Goal: Transaction & Acquisition: Purchase product/service

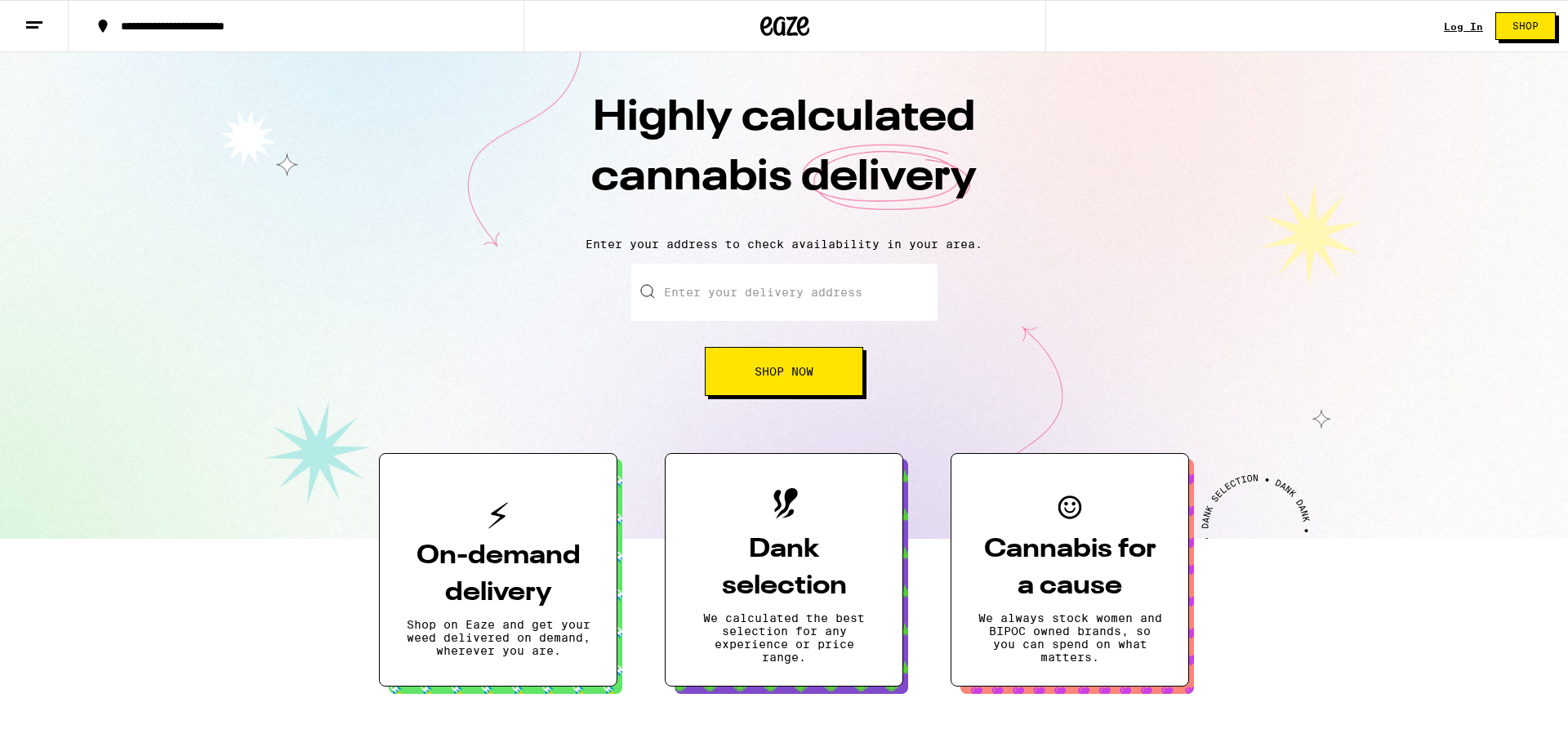
click at [1477, 22] on link "Log In" at bounding box center [1464, 26] width 39 height 11
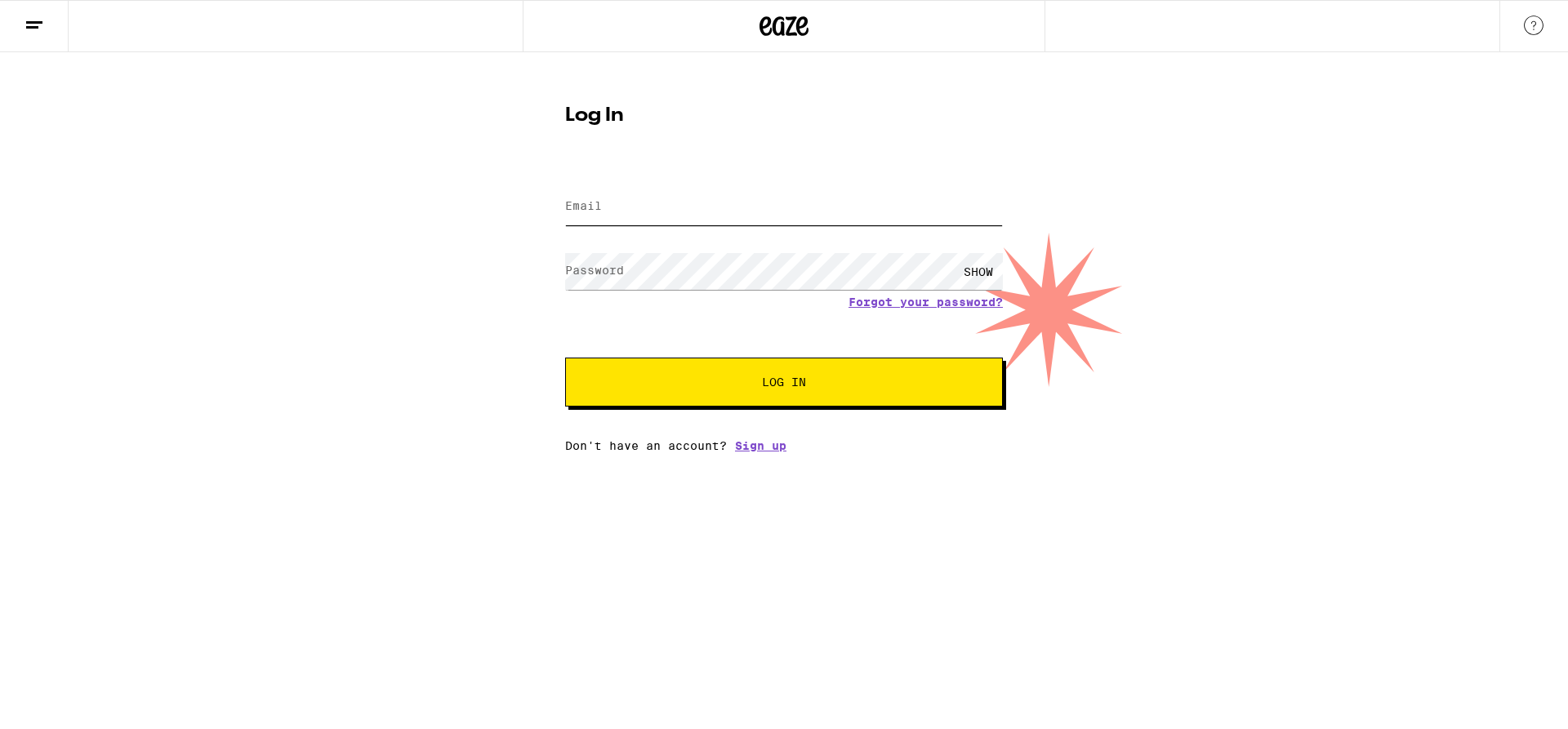
click at [645, 207] on input "Email" at bounding box center [784, 208] width 438 height 37
type input "[EMAIL_ADDRESS][DOMAIN_NAME]"
click at [659, 370] on button "Log In" at bounding box center [784, 382] width 438 height 49
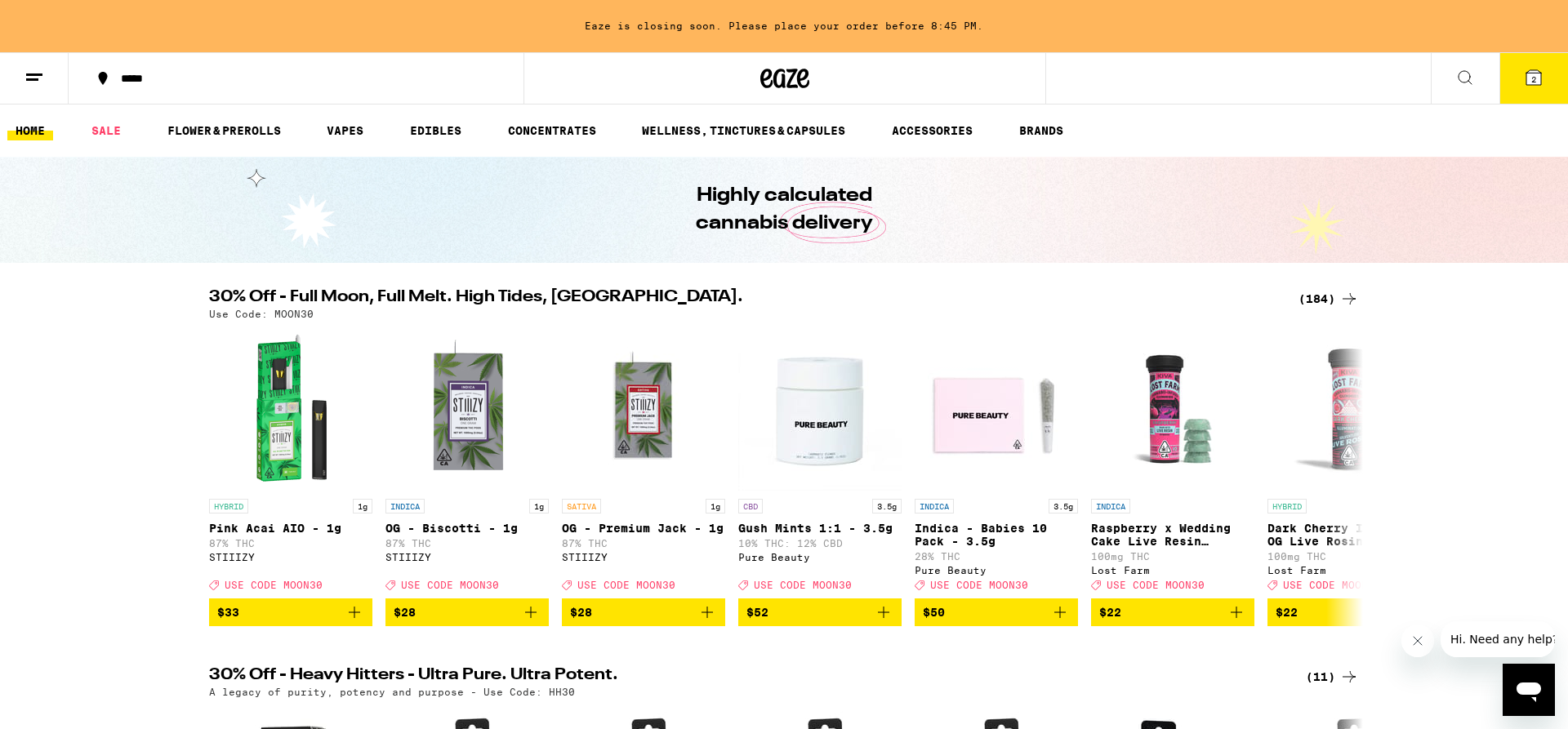
drag, startPoint x: 50, startPoint y: 485, endPoint x: 98, endPoint y: 485, distance: 48.0
click at [52, 485] on div "30% Off - Full Moon, Full Melt. High Tides, Higher Vibes. (184) Use Code: MOON3…" at bounding box center [784, 458] width 1568 height 337
drag, startPoint x: 311, startPoint y: 310, endPoint x: 270, endPoint y: 315, distance: 41.3
click at [270, 315] on div "Use Code: MOON30" at bounding box center [783, 314] width 1150 height 11
copy p "MOON30"
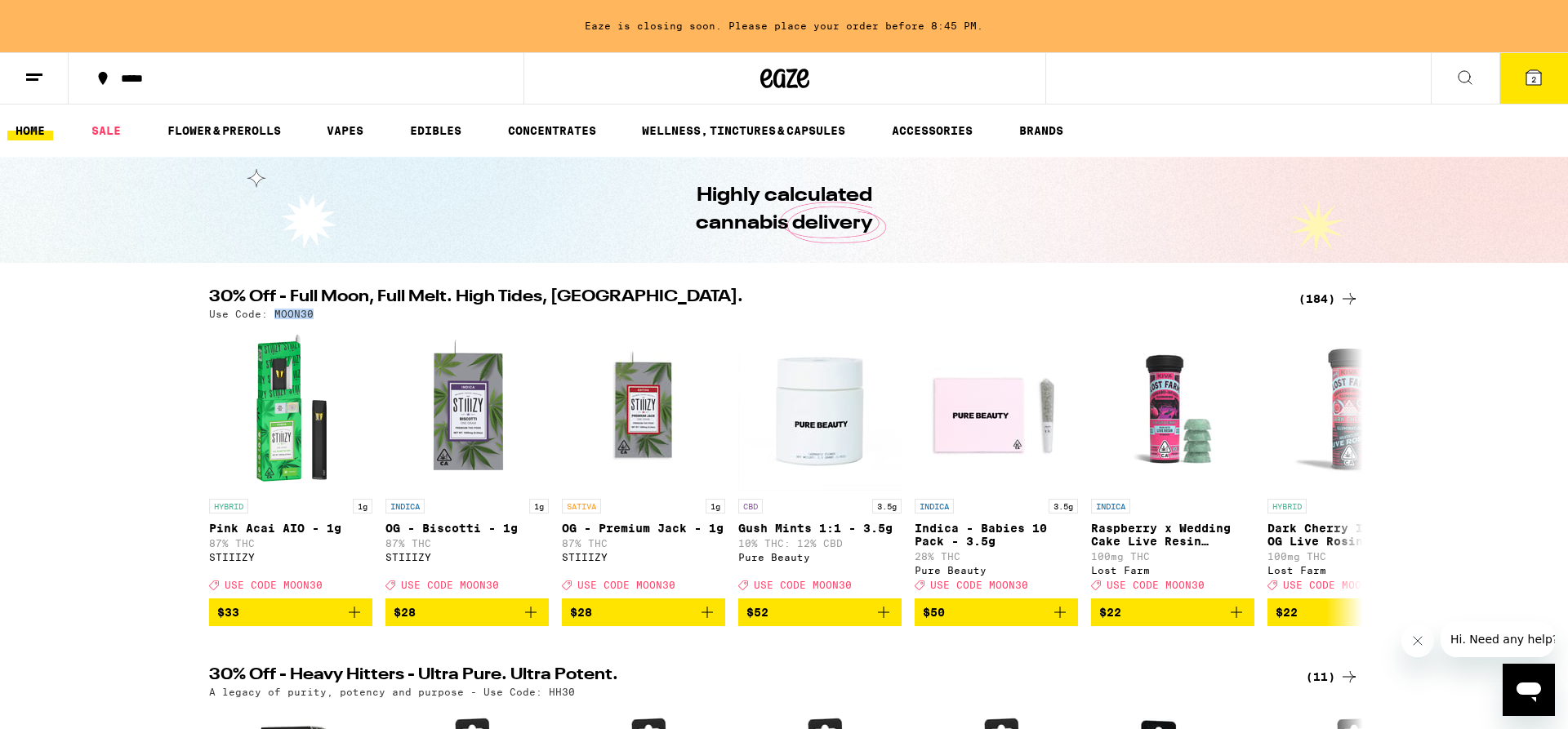
click at [1345, 299] on icon at bounding box center [1349, 299] width 13 height 12
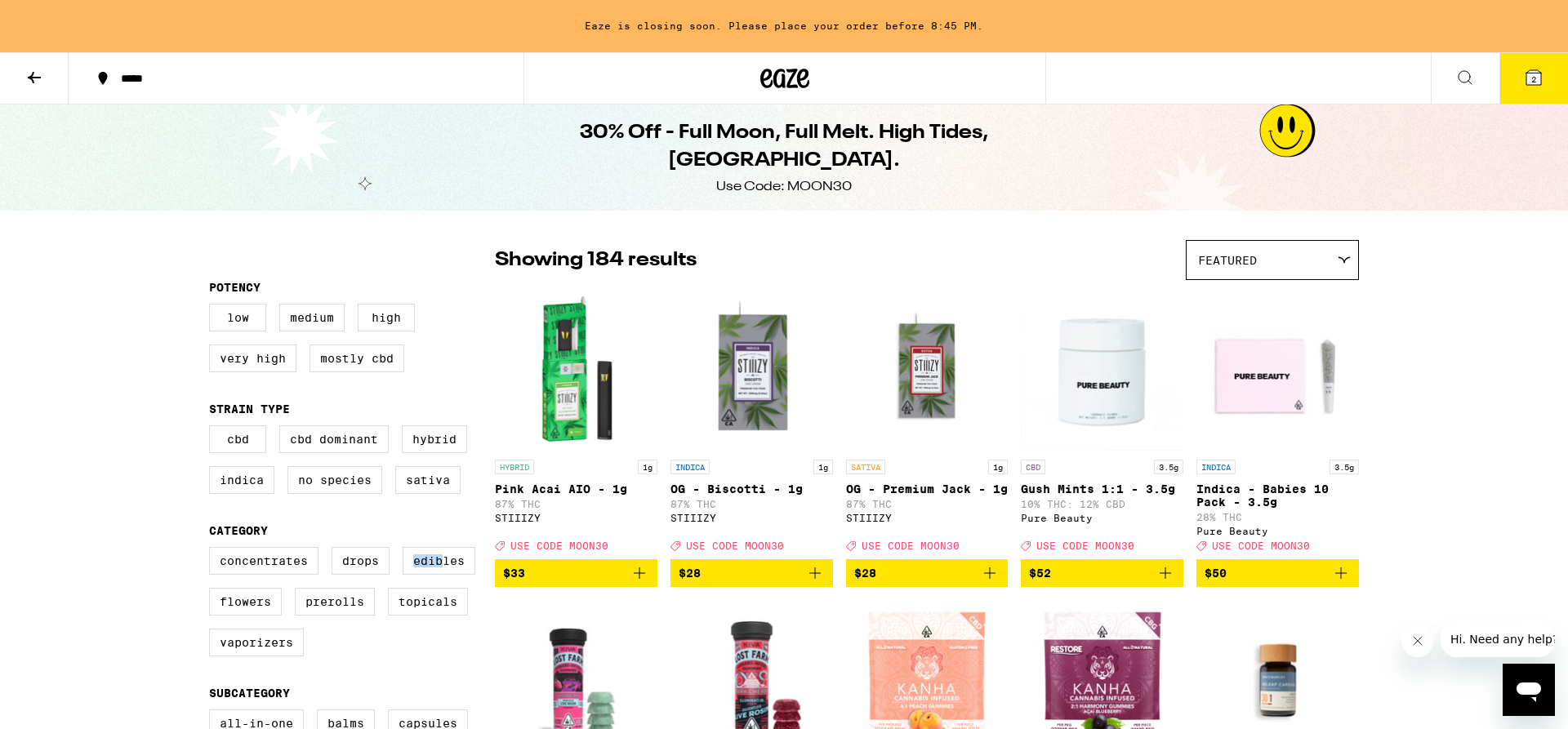
drag, startPoint x: 447, startPoint y: 569, endPoint x: 381, endPoint y: 556, distance: 67.3
click at [236, 616] on label "Flowers" at bounding box center [245, 601] width 73 height 27
click at [214, 551] on input "Flowers" at bounding box center [213, 550] width 1 height 1
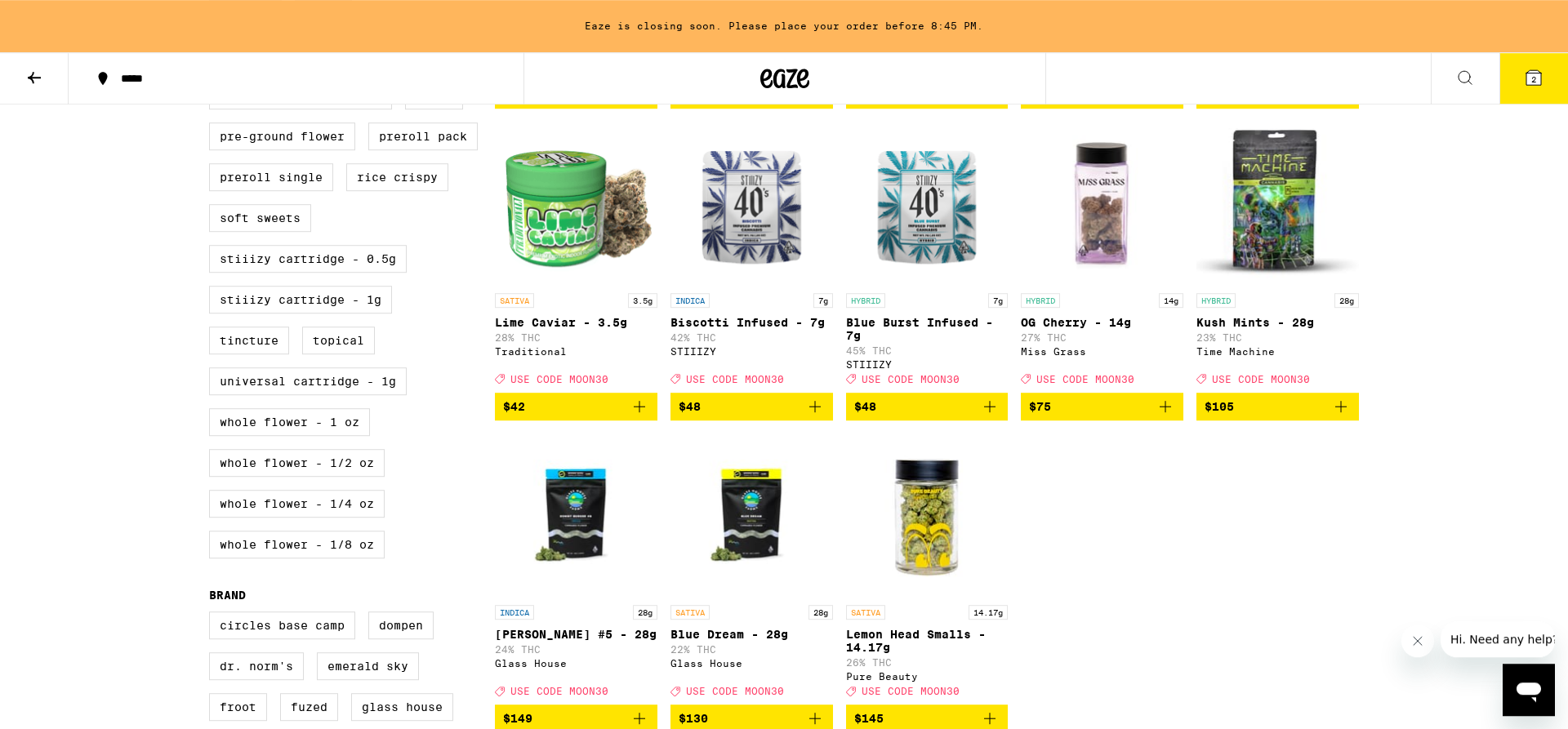
scroll to position [667, 0]
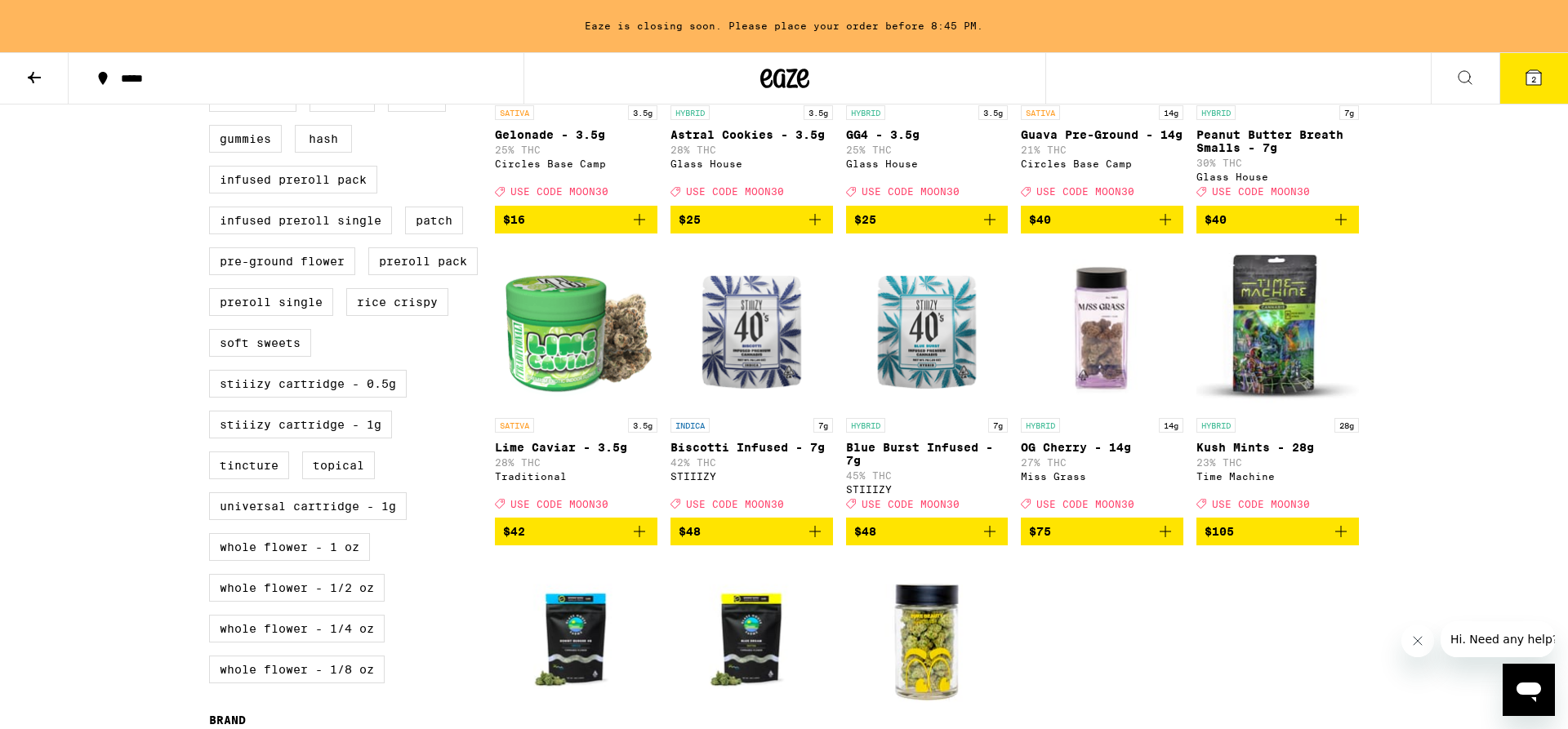
click at [1188, 677] on div "CBD 3.5g Gush Mints 1:1 - 3.5g 10% THC: 12% CBD Pure Beauty Deal Created with S…" at bounding box center [927, 239] width 864 height 1235
click at [1059, 706] on div "CBD 3.5g Gush Mints 1:1 - 3.5g 10% THC: 12% CBD Pure Beauty Deal Created with S…" at bounding box center [927, 239] width 864 height 1235
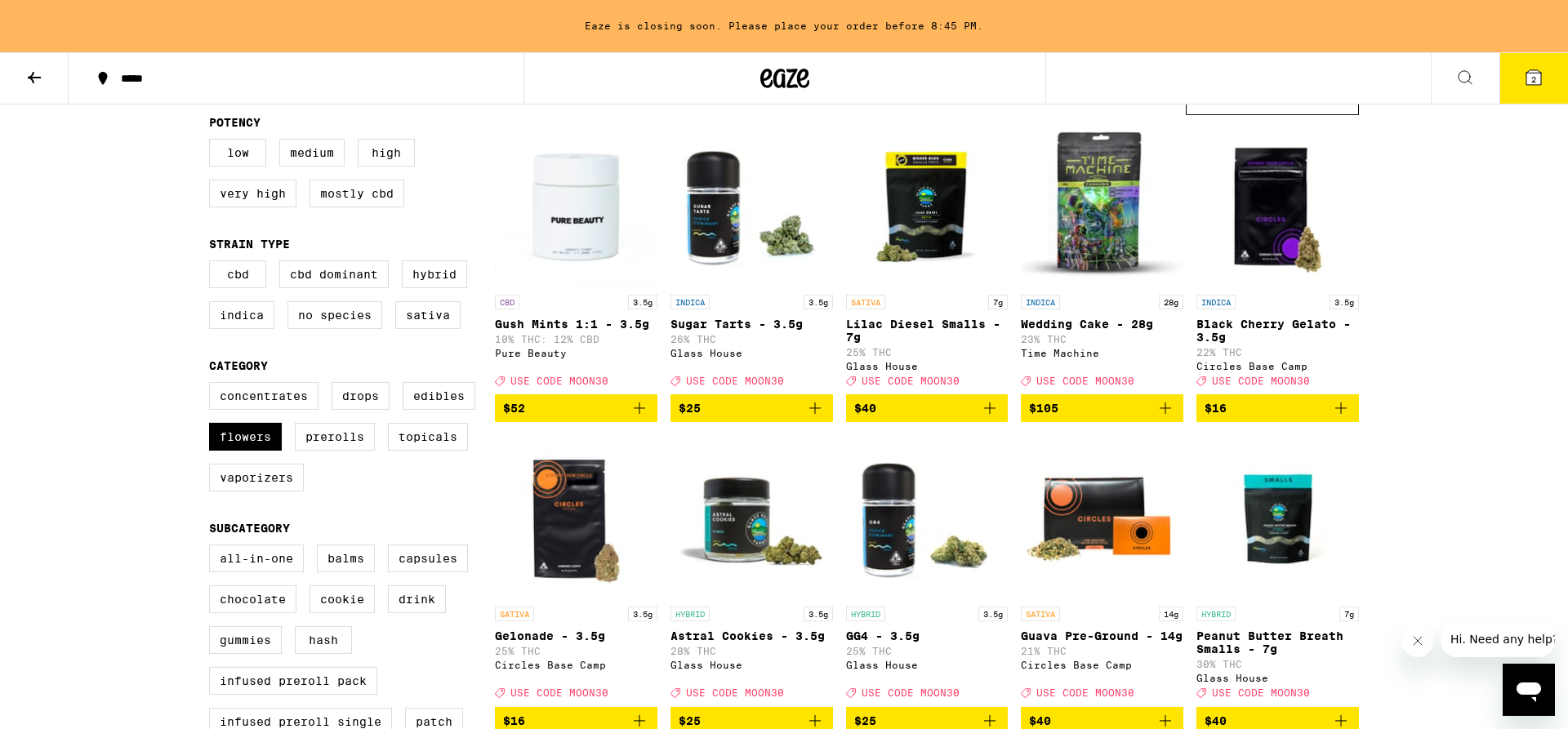
scroll to position [83, 0]
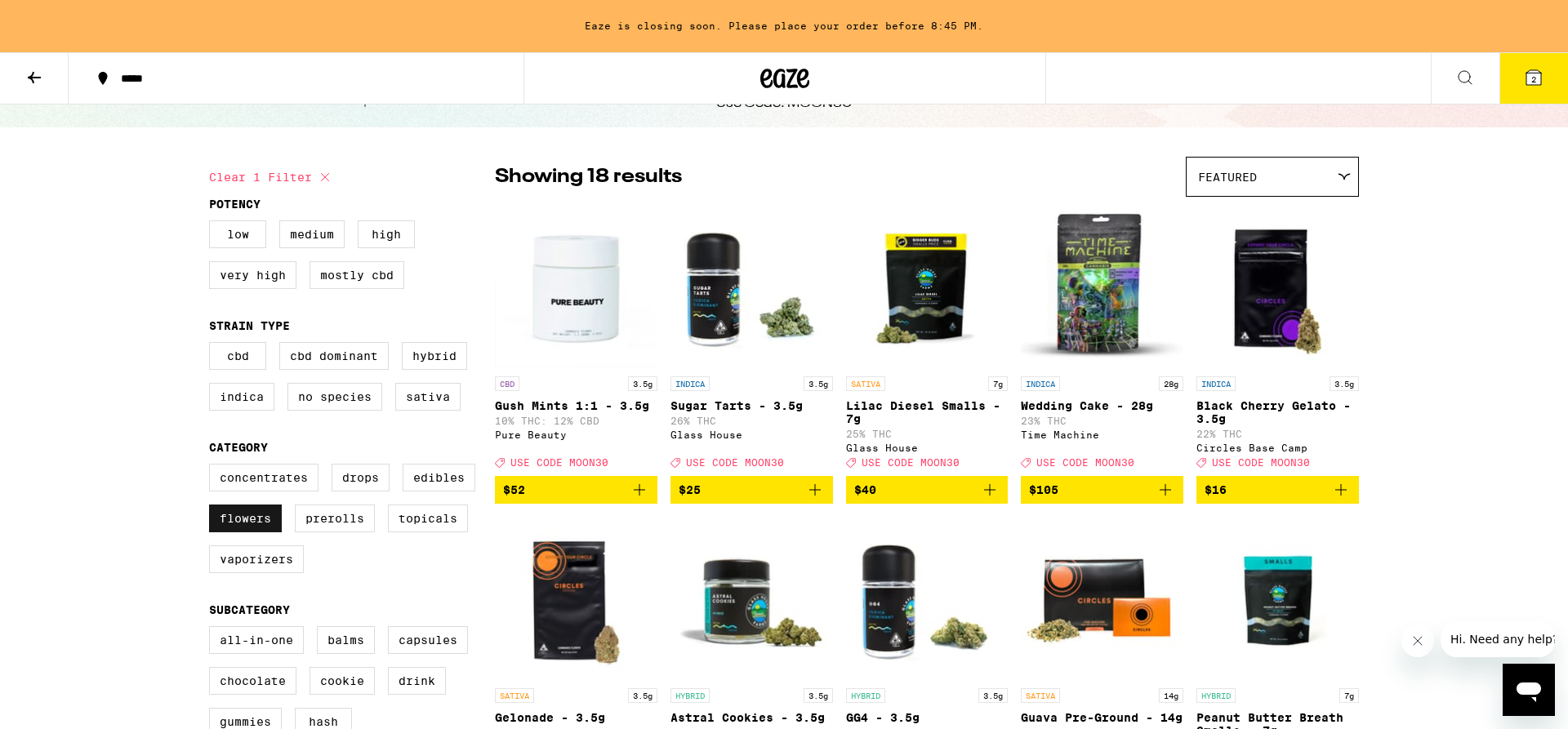
click at [262, 523] on label "Flowers" at bounding box center [245, 518] width 73 height 27
click at [214, 467] on input "Flowers" at bounding box center [213, 466] width 1 height 1
checkbox input "false"
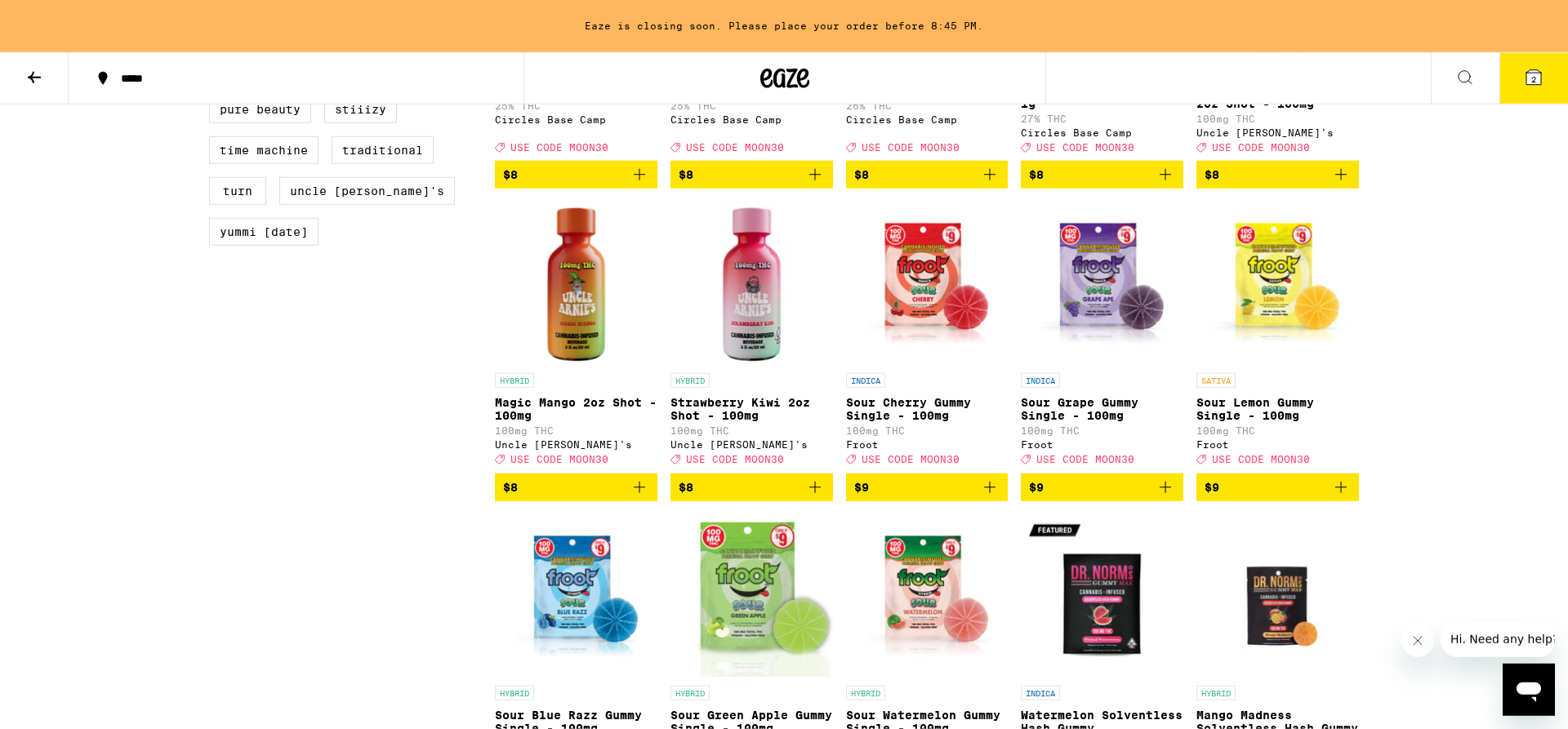
scroll to position [1915, 0]
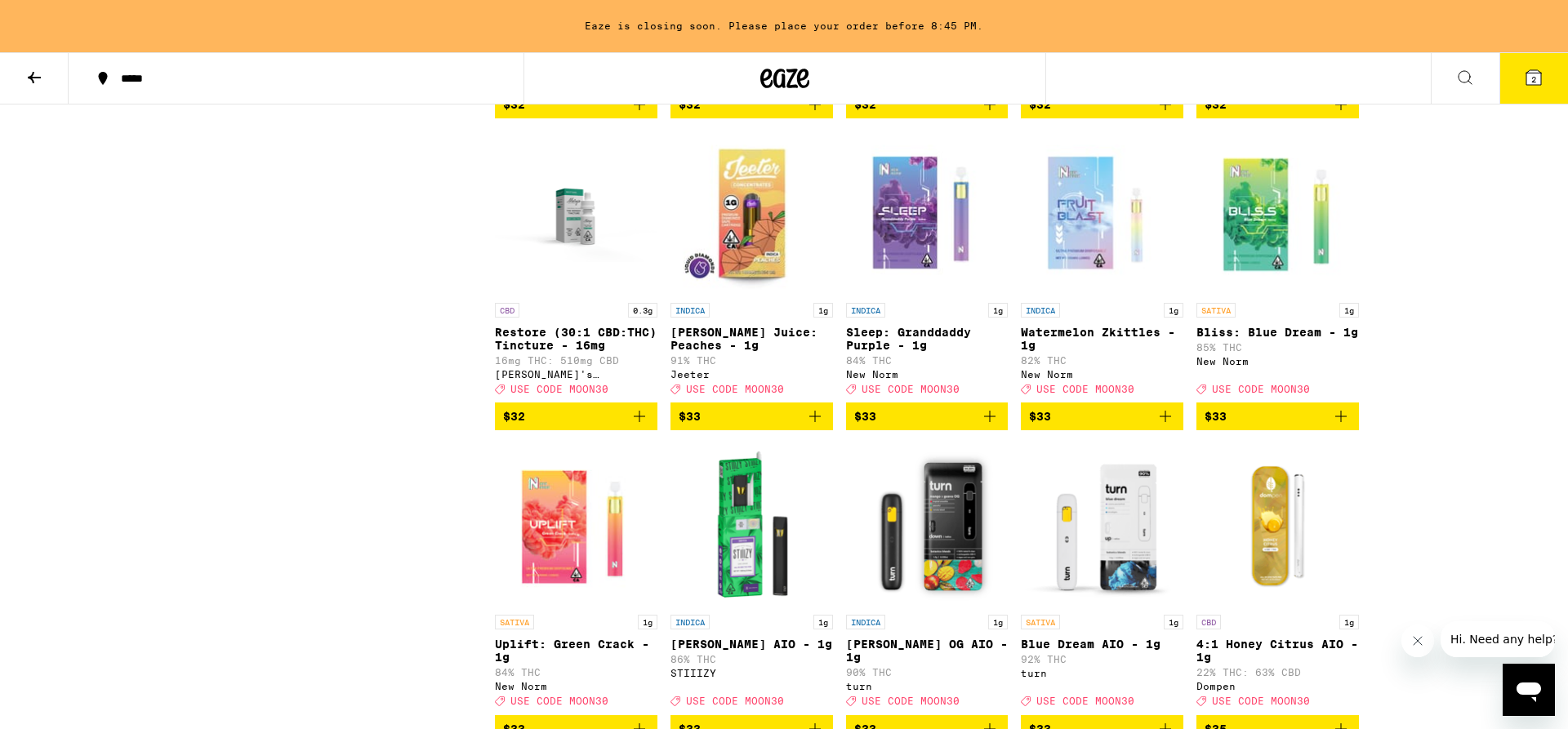
scroll to position [9160, 0]
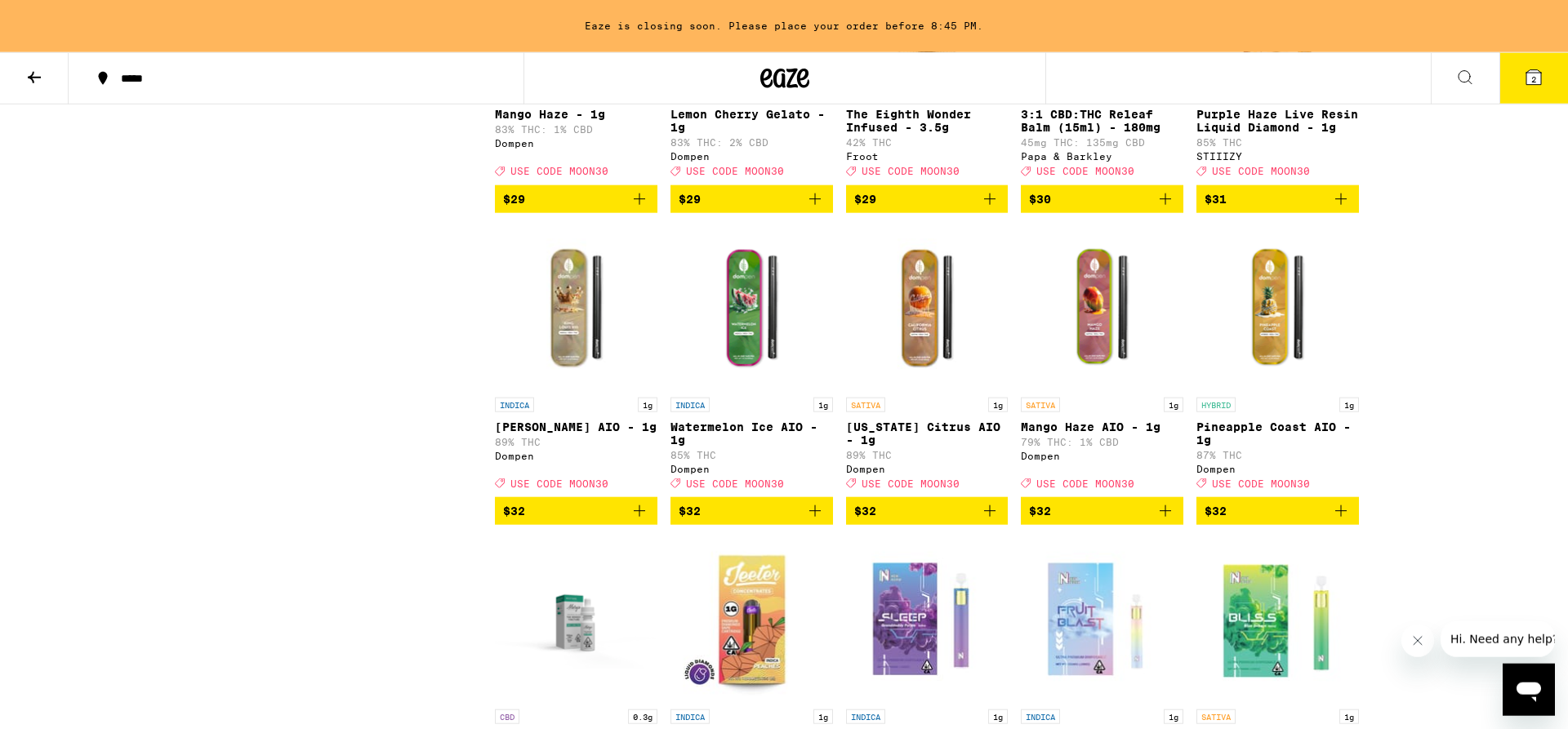
drag, startPoint x: 392, startPoint y: 596, endPoint x: 431, endPoint y: 300, distance: 298.6
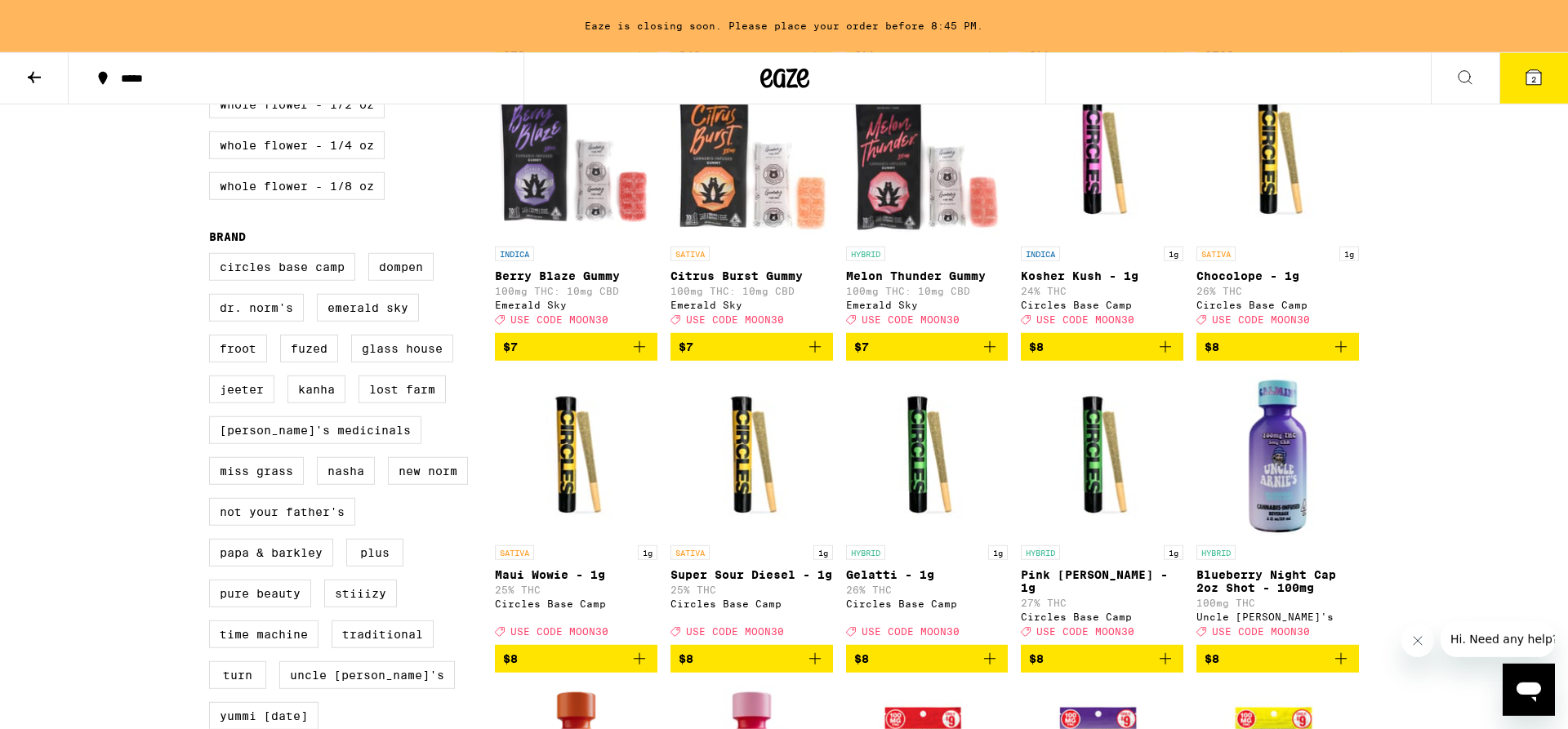
scroll to position [0, 0]
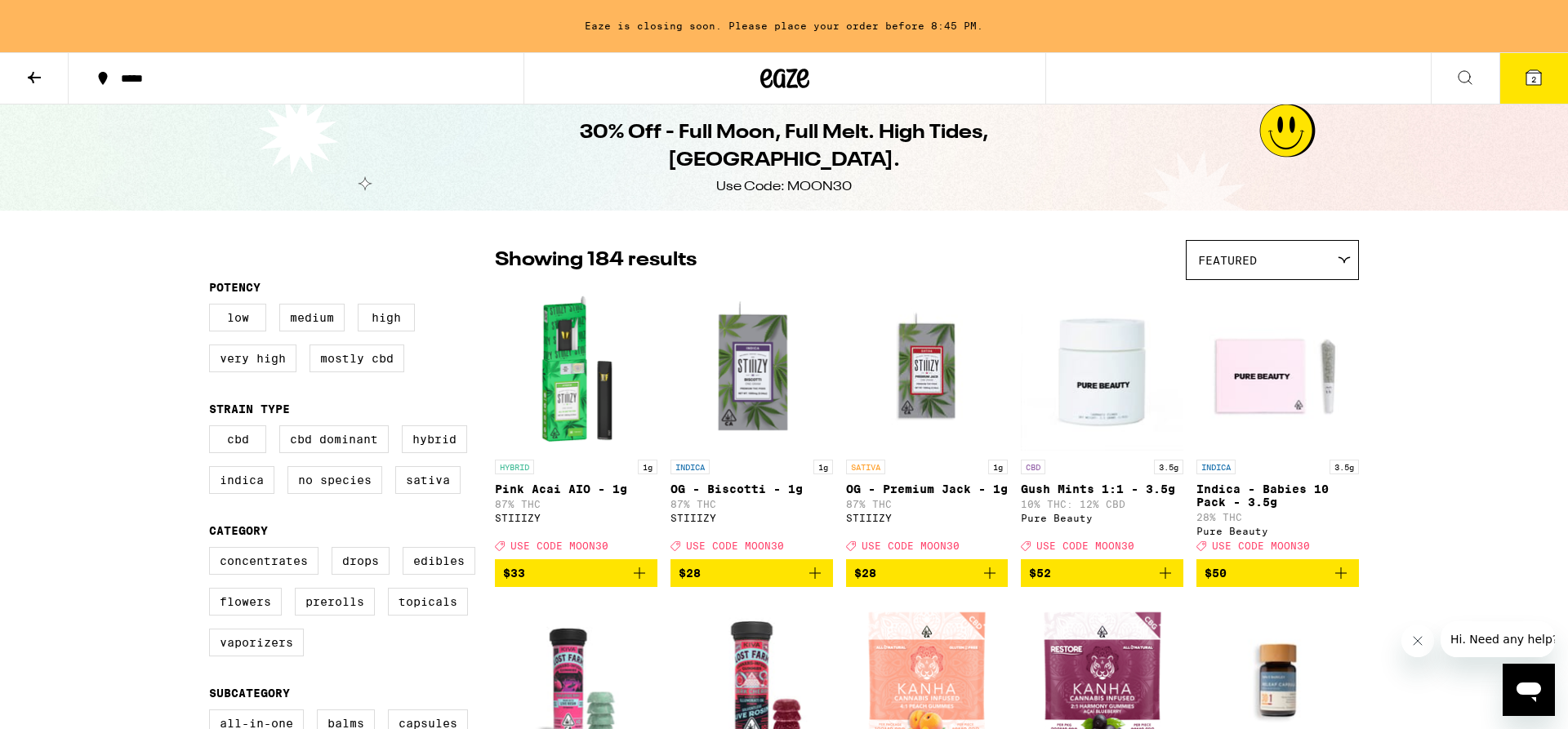
drag, startPoint x: 412, startPoint y: 382, endPoint x: 382, endPoint y: 232, distance: 153.0
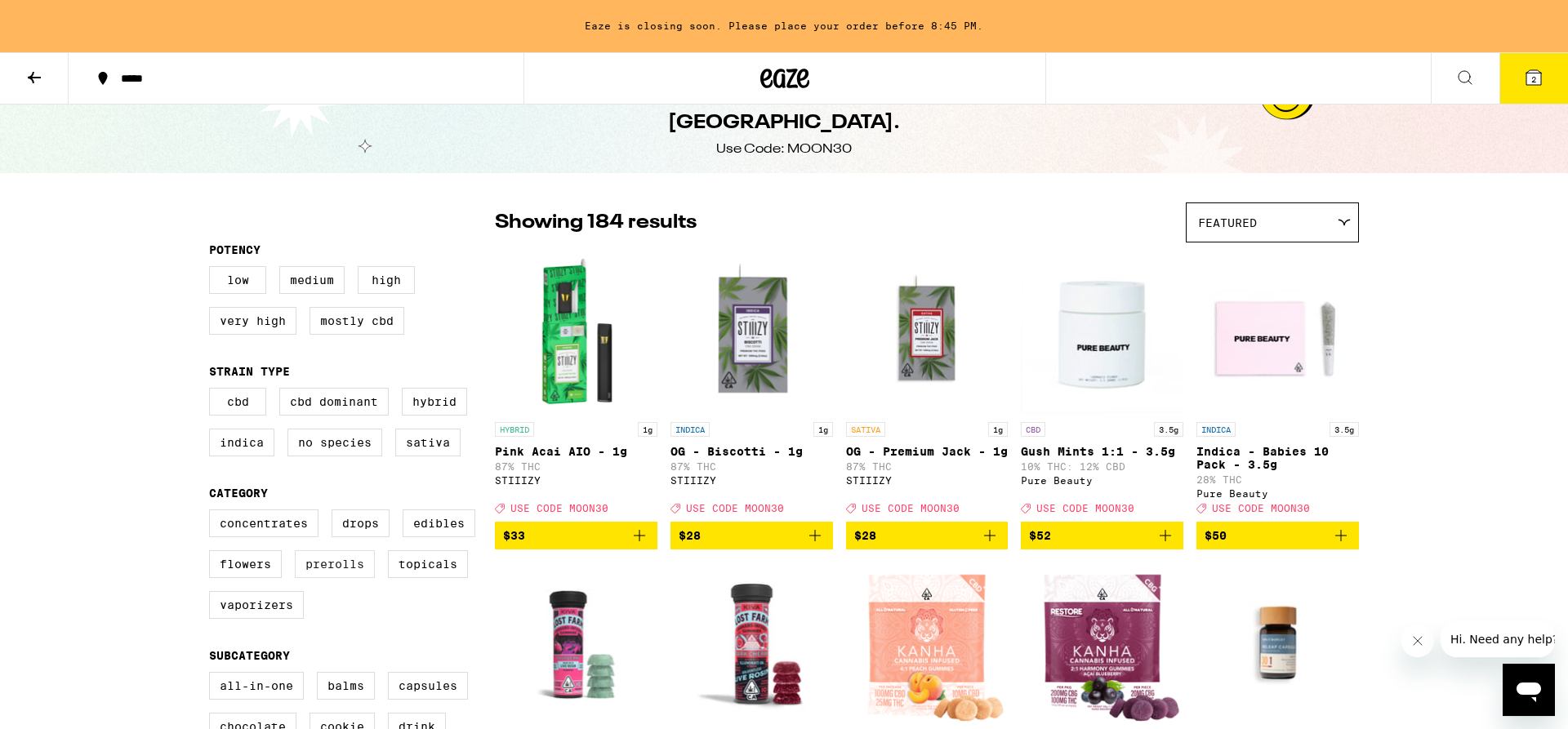
scroll to position [83, 0]
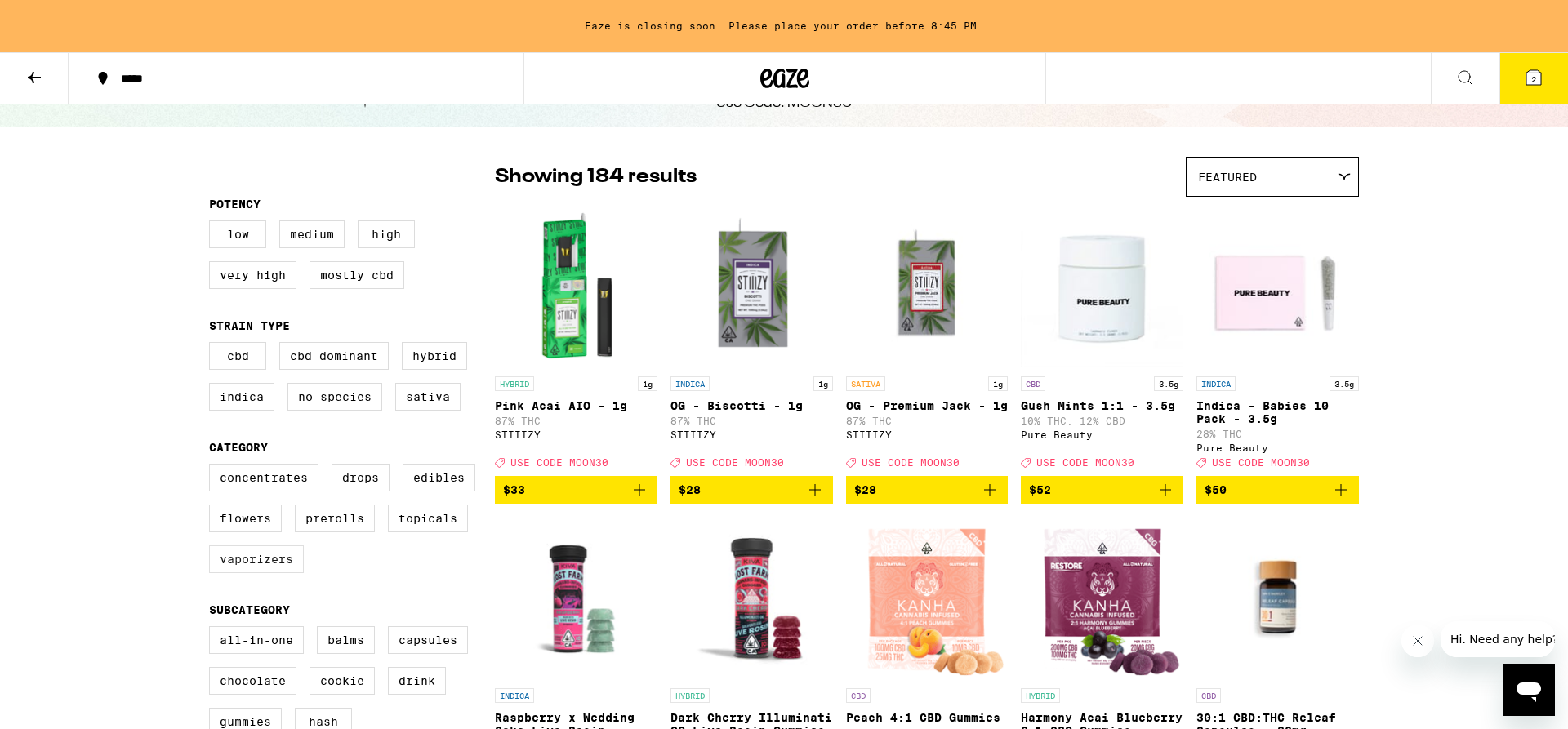
click at [264, 573] on label "Vaporizers" at bounding box center [255, 559] width 95 height 27
click at [214, 467] on input "Vaporizers" at bounding box center [213, 466] width 1 height 1
checkbox input "true"
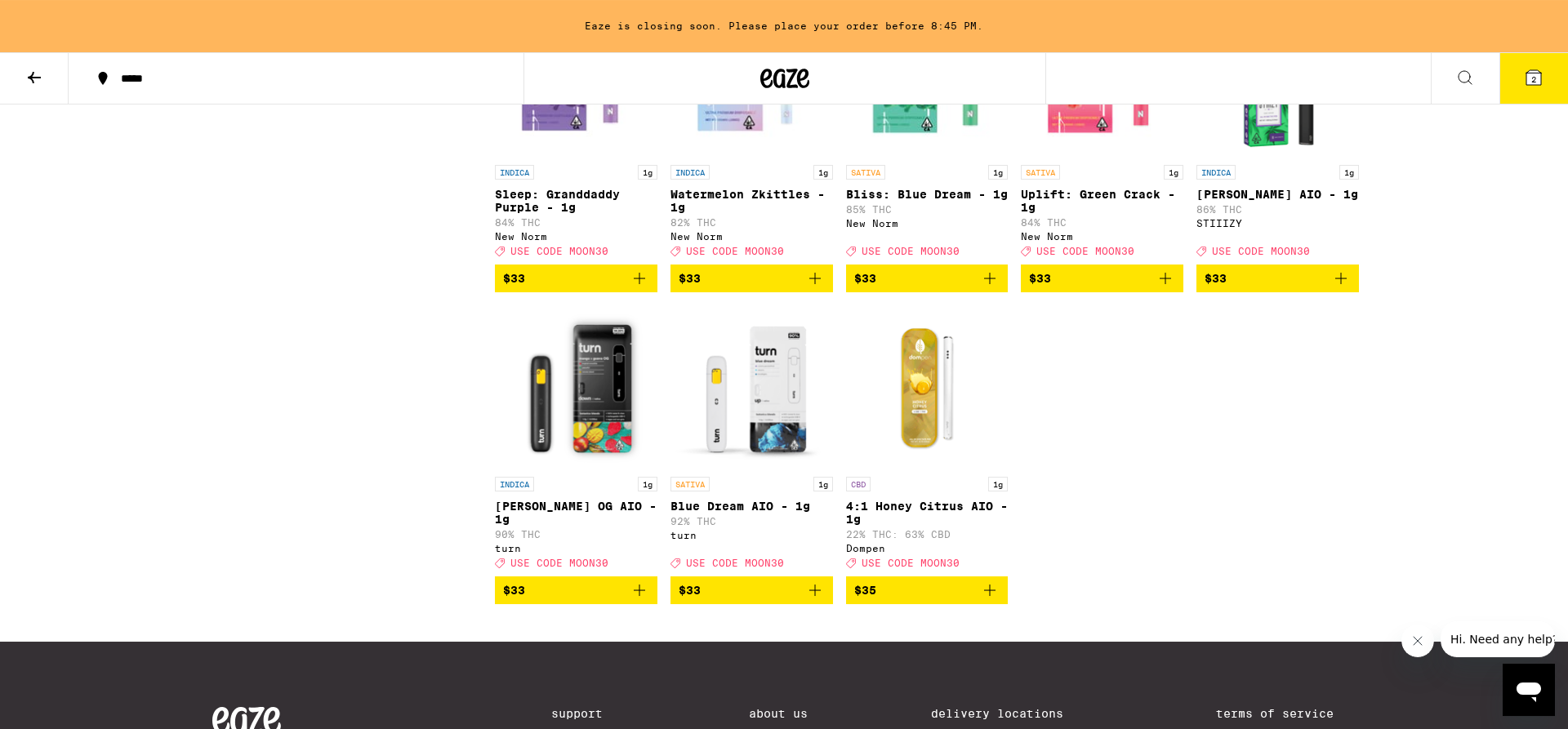
scroll to position [2582, 0]
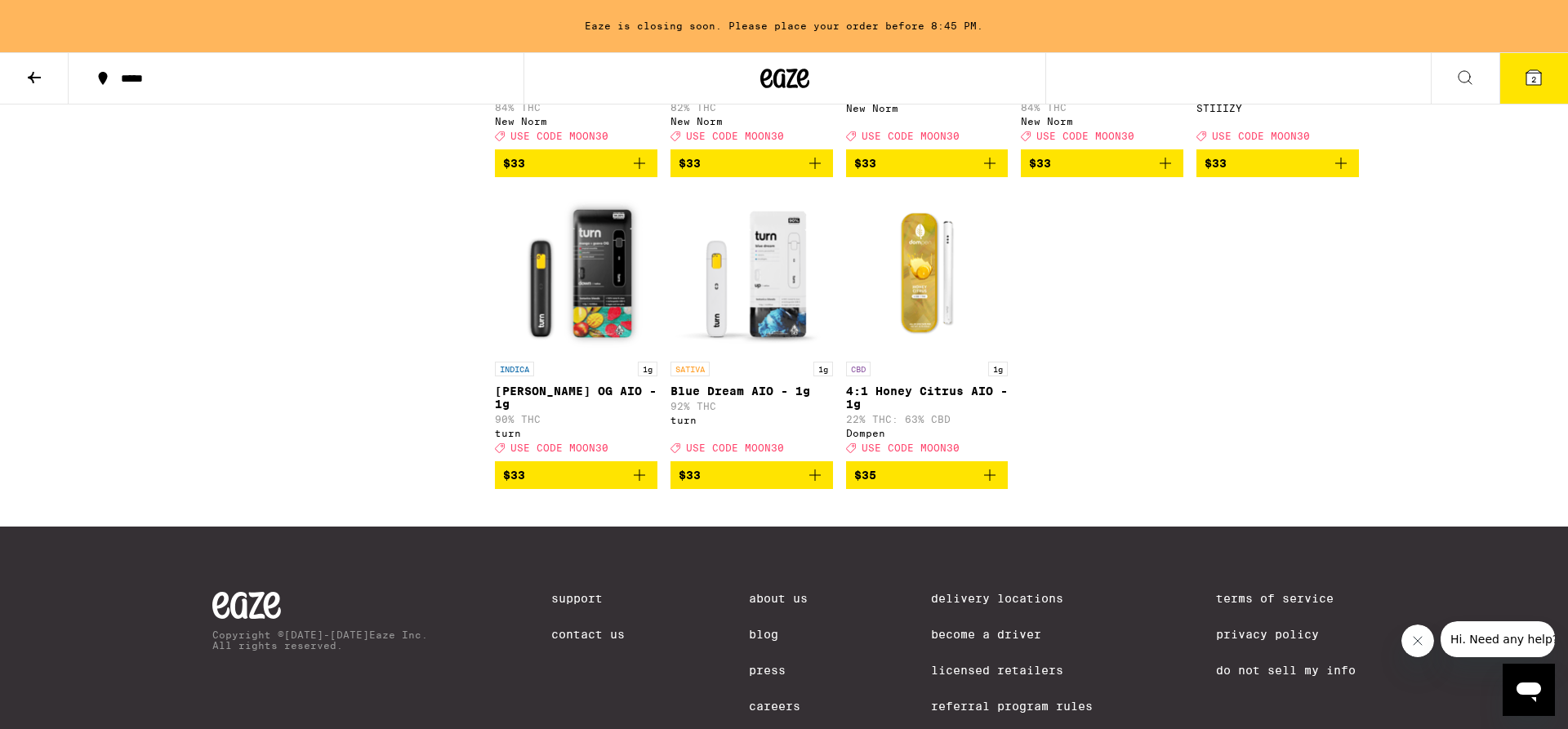
drag, startPoint x: 1142, startPoint y: 459, endPoint x: 1119, endPoint y: 395, distance: 68.0
drag, startPoint x: 1119, startPoint y: 395, endPoint x: 1462, endPoint y: 86, distance: 461.7
click at [1535, 83] on span "2" at bounding box center [1534, 79] width 5 height 10
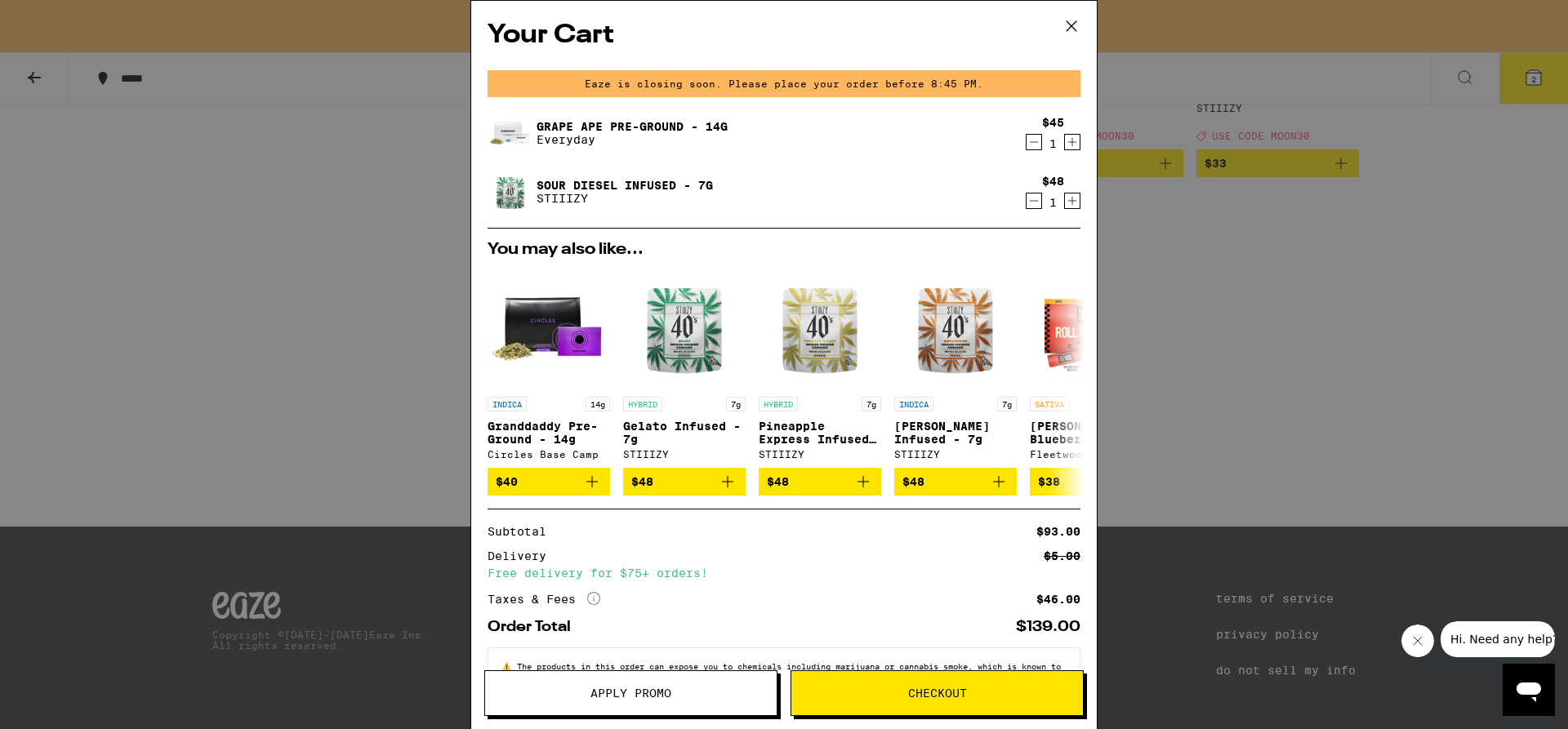
click at [1032, 207] on icon "Decrement" at bounding box center [1034, 201] width 15 height 19
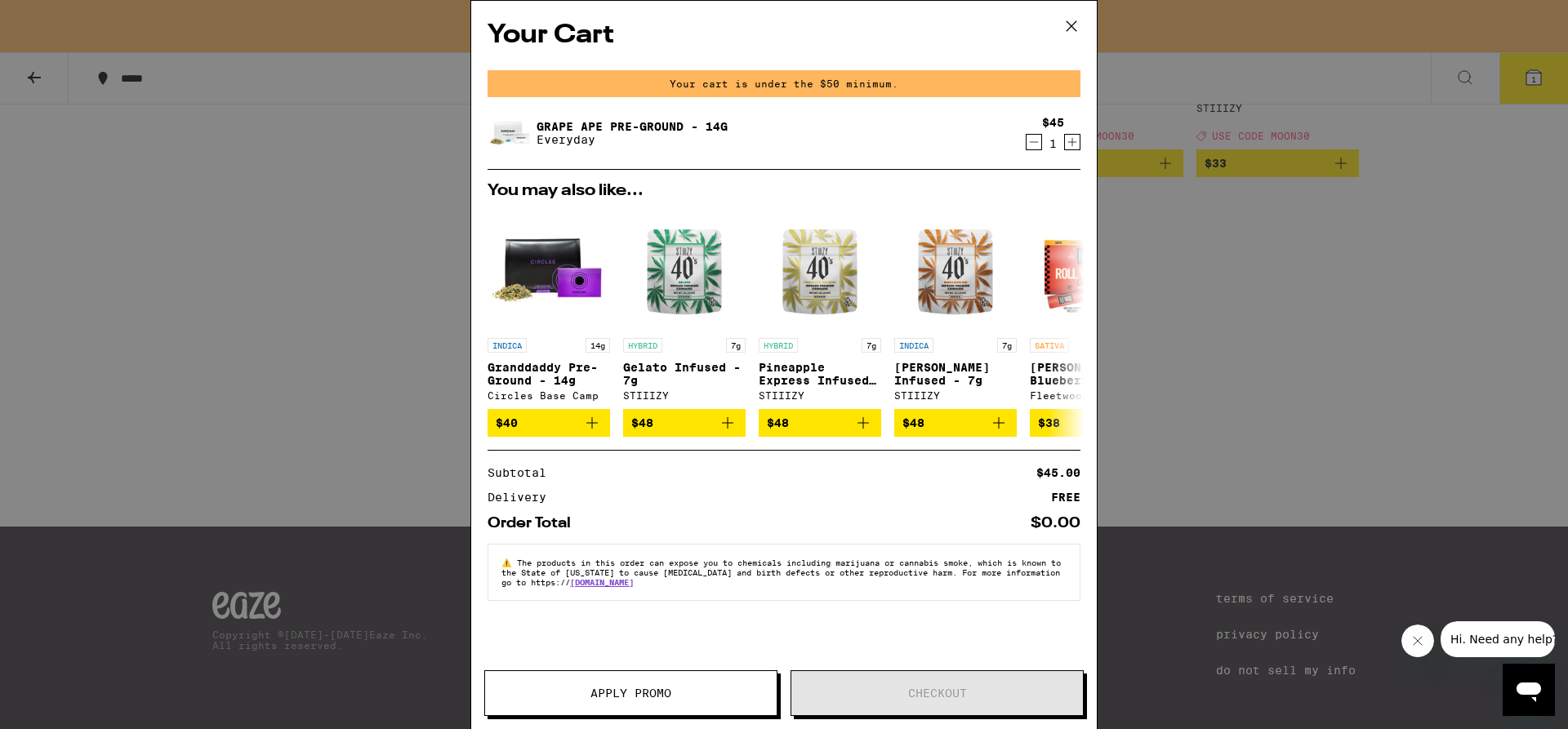
click at [1042, 143] on div "1" at bounding box center [1053, 143] width 22 height 13
click at [1032, 148] on icon "Decrement" at bounding box center [1034, 142] width 15 height 19
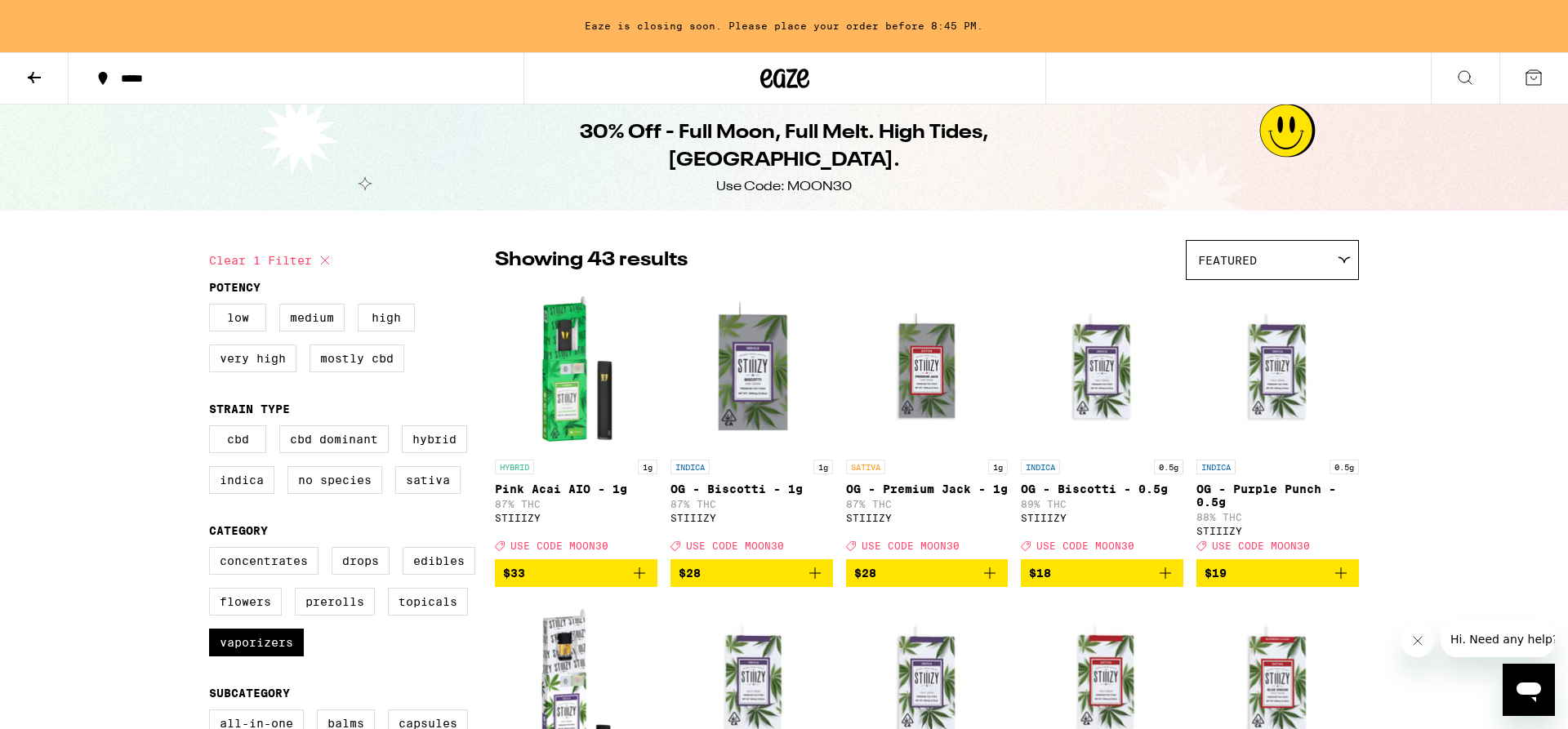
drag, startPoint x: 1128, startPoint y: 275, endPoint x: 536, endPoint y: 219, distance: 594.6
click at [250, 614] on label "Flowers" at bounding box center [245, 601] width 73 height 27
click at [214, 551] on input "Flowers" at bounding box center [213, 550] width 1 height 1
checkbox input "true"
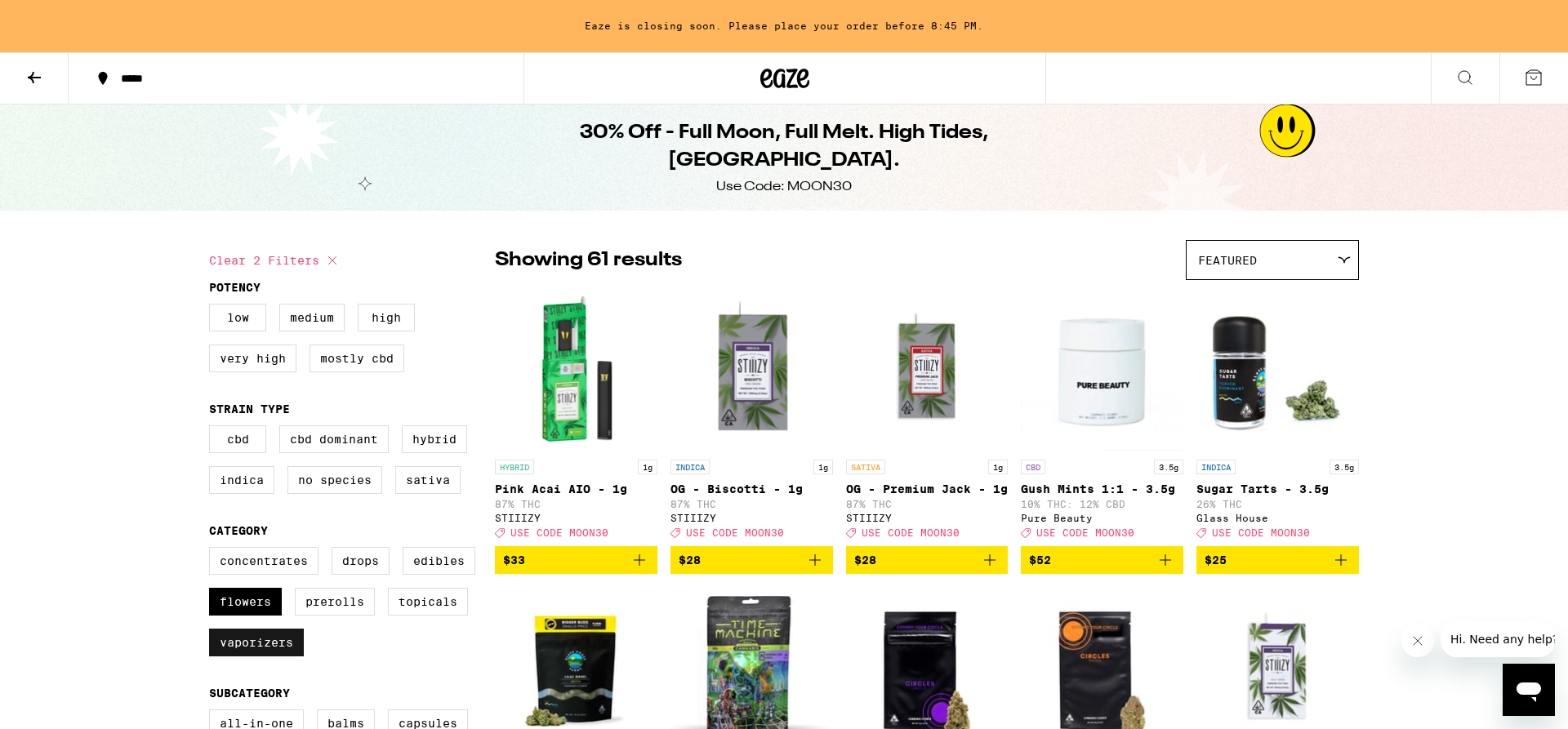
click at [257, 656] on label "Vaporizers" at bounding box center [255, 642] width 95 height 27
click at [214, 551] on input "Vaporizers" at bounding box center [213, 550] width 1 height 1
checkbox input "false"
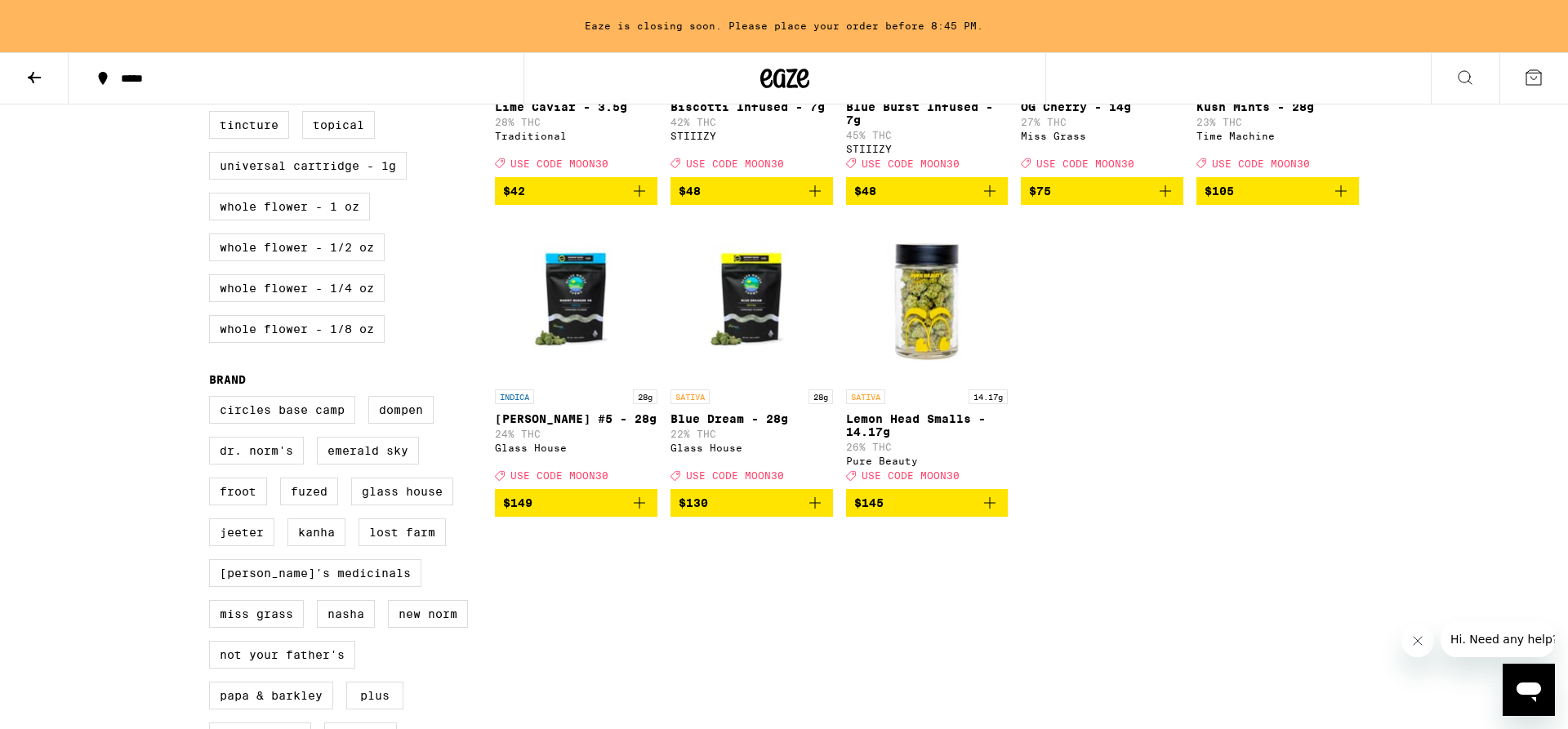
scroll to position [507, 0]
